Goal: Transaction & Acquisition: Purchase product/service

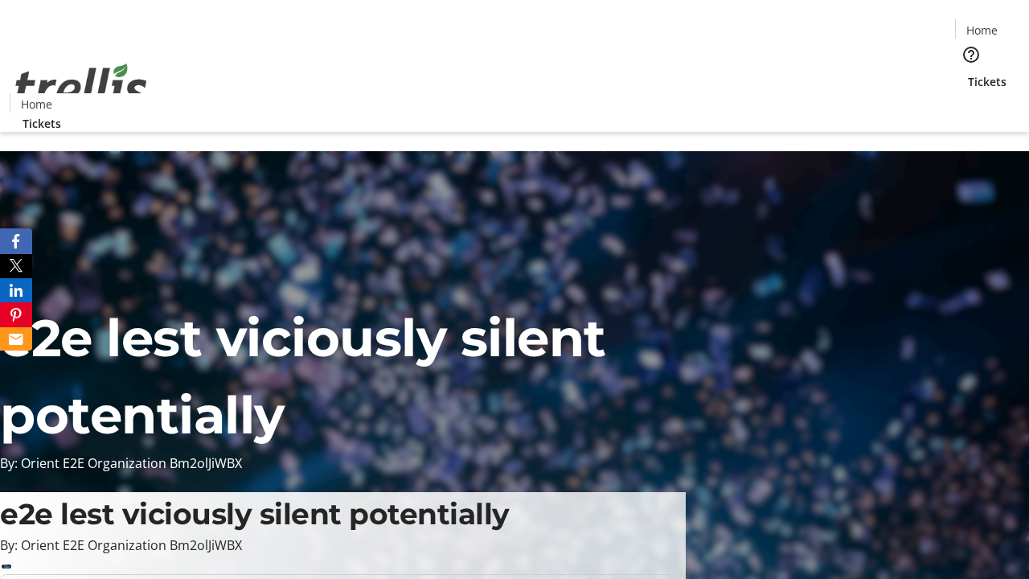
click at [968, 73] on span "Tickets" at bounding box center [987, 81] width 39 height 17
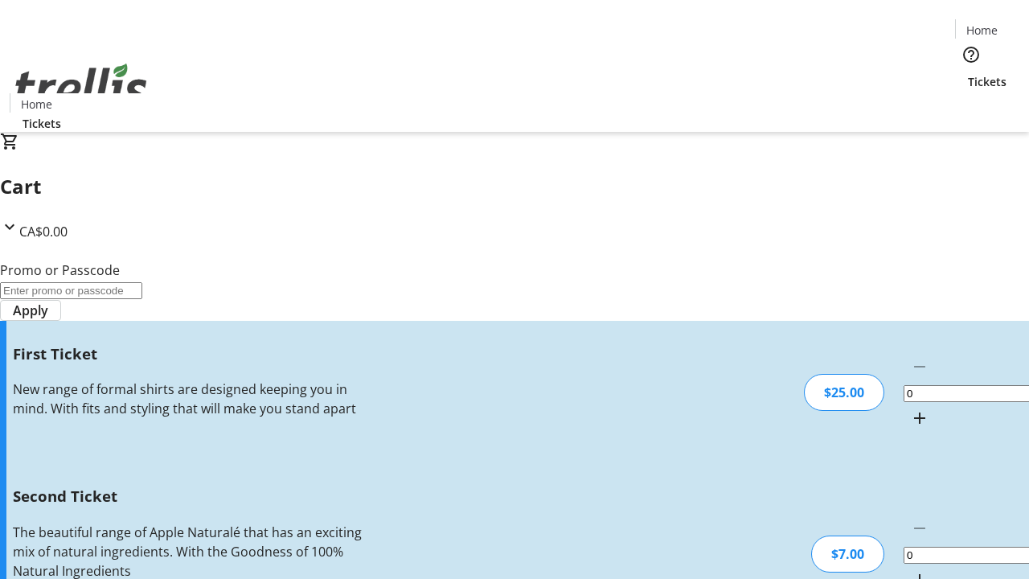
click at [910, 408] on mat-icon "Increment by one" at bounding box center [919, 417] width 19 height 19
type input "1"
click at [910, 570] on mat-icon "Increment by one" at bounding box center [919, 579] width 19 height 19
type input "2"
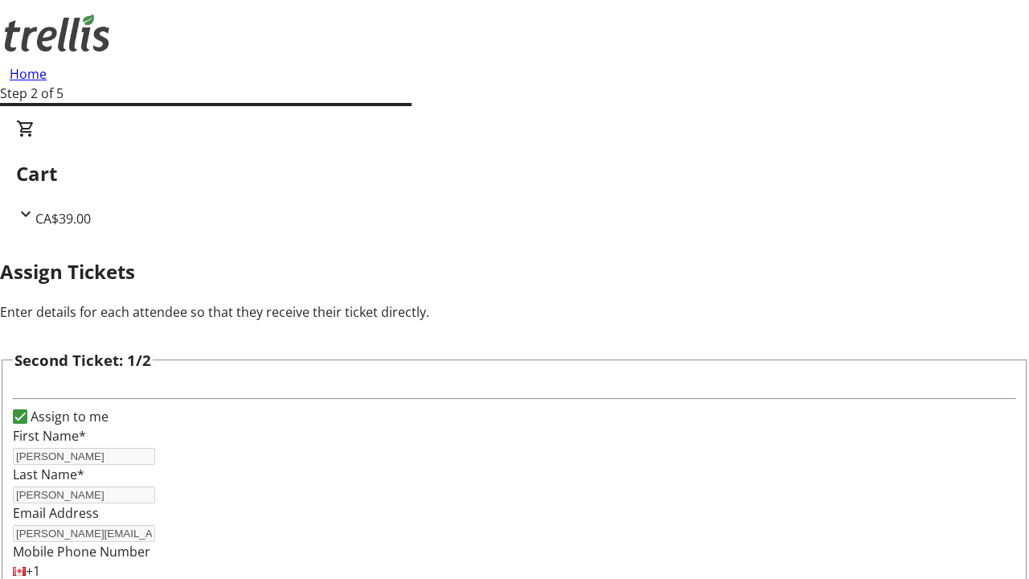
type input "[PERSON_NAME]"
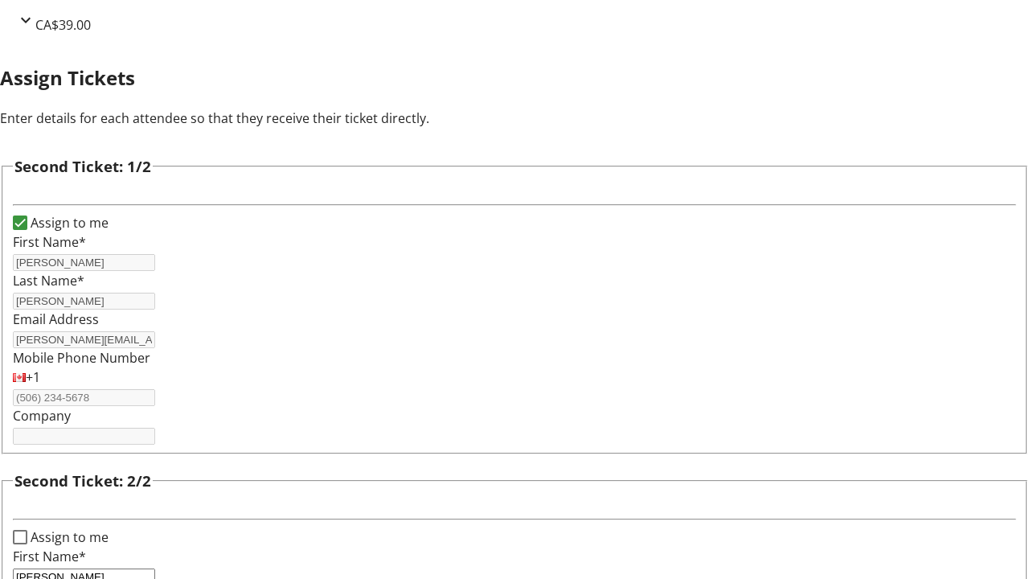
type input "[PERSON_NAME]"
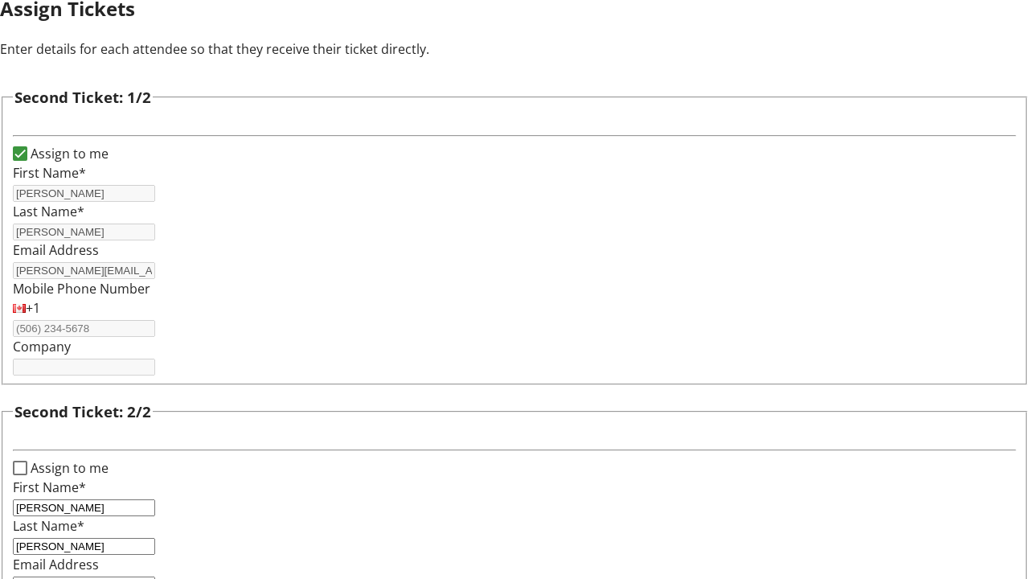
type input "[PERSON_NAME][EMAIL_ADDRESS][DOMAIN_NAME]"
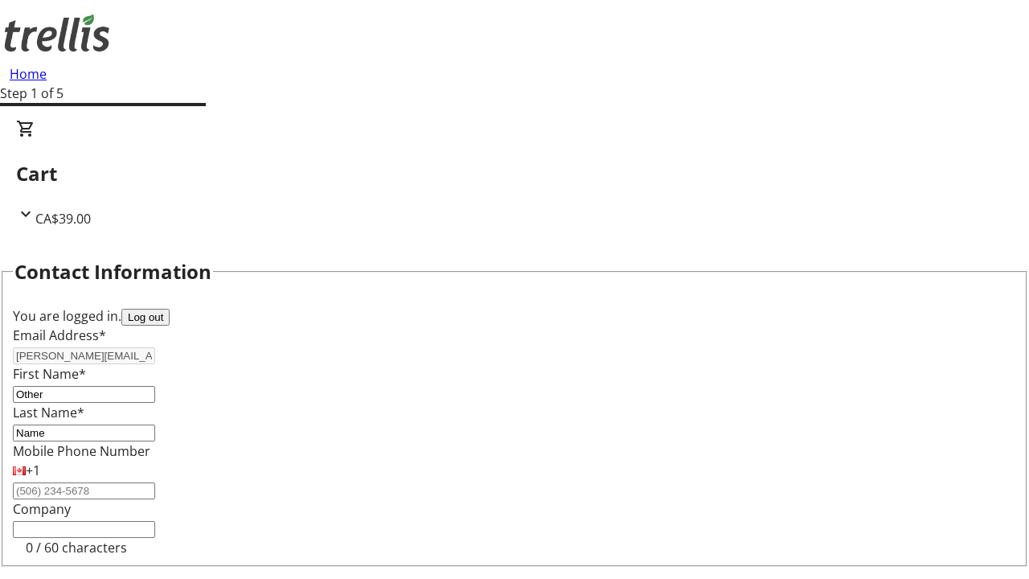
type input "Name"
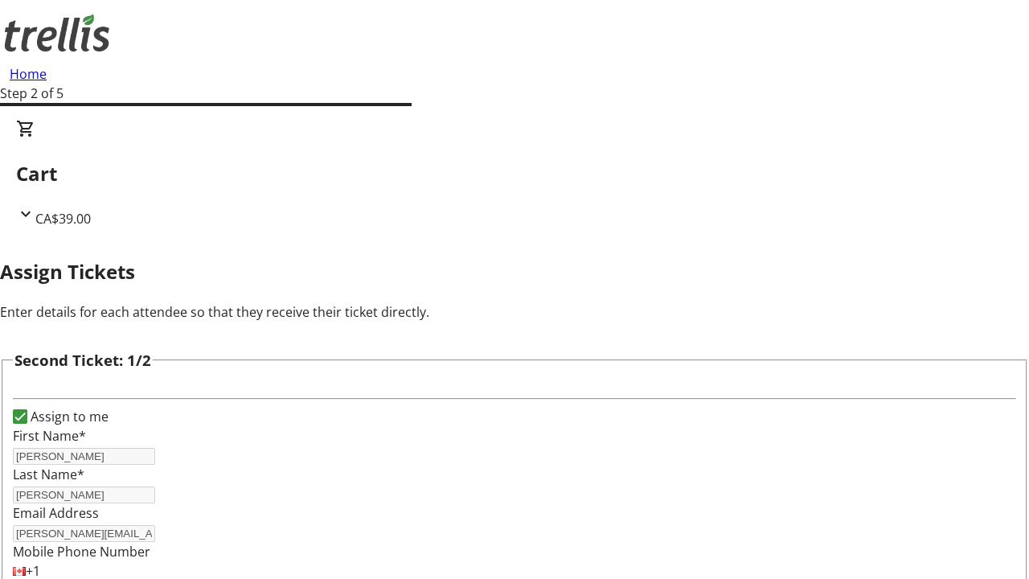
scroll to position [189, 0]
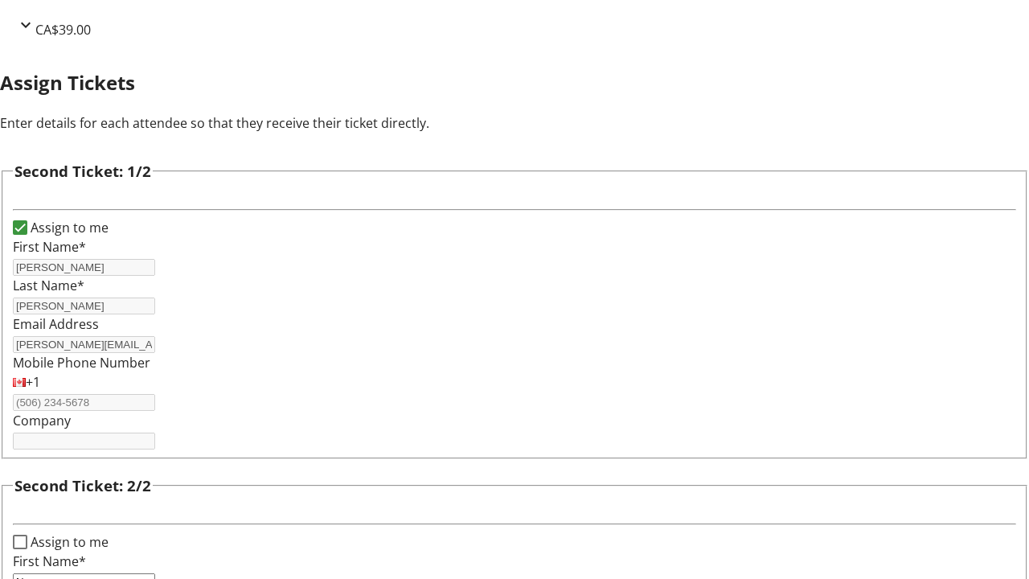
type input "New"
type input "Name"
